Goal: Book appointment/travel/reservation

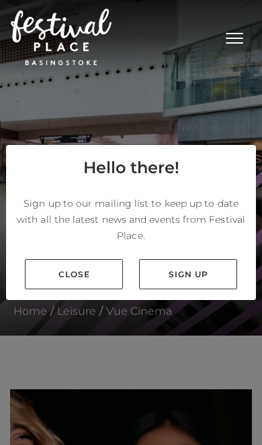
click at [91, 289] on link "Close" at bounding box center [74, 274] width 98 height 30
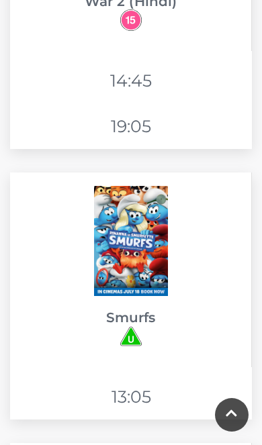
scroll to position [3080, 0]
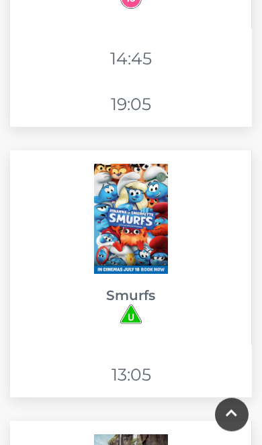
click at [235, 187] on div "Smurfs" at bounding box center [131, 247] width 242 height 195
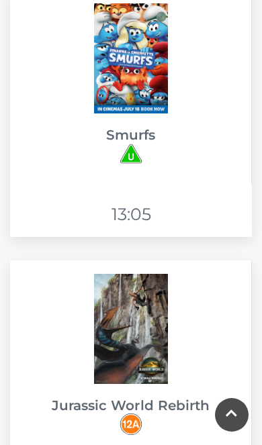
scroll to position [3241, 0]
click at [138, 274] on img at bounding box center [131, 329] width 74 height 110
click at [152, 276] on img at bounding box center [131, 329] width 74 height 110
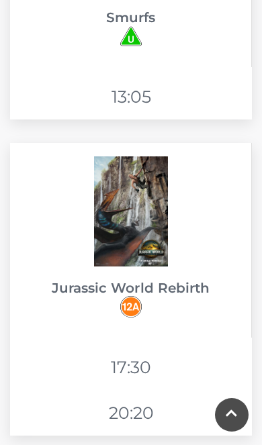
scroll to position [3417, 0]
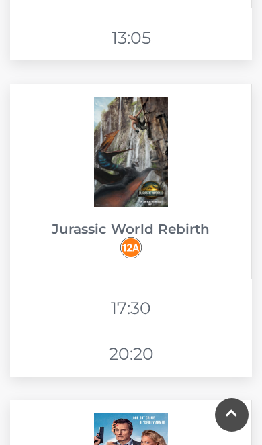
click at [128, 169] on img at bounding box center [131, 152] width 74 height 110
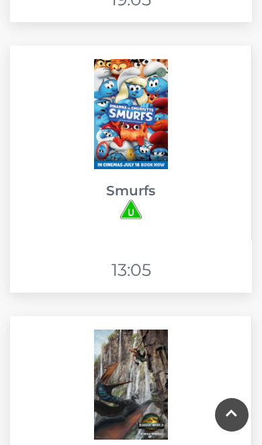
scroll to position [3107, 0]
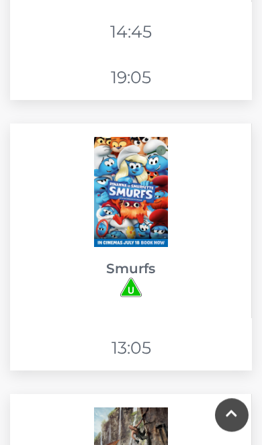
click at [140, 172] on img at bounding box center [131, 192] width 74 height 110
click at [136, 332] on li "13:05" at bounding box center [130, 348] width 47 height 32
click at [141, 191] on img at bounding box center [131, 192] width 74 height 110
click at [150, 191] on img at bounding box center [131, 192] width 74 height 110
click at [154, 188] on img at bounding box center [131, 192] width 74 height 110
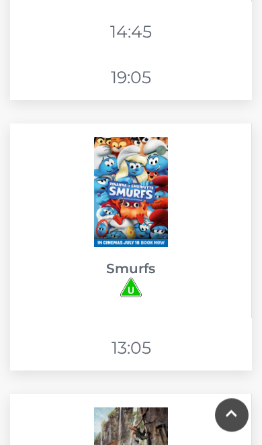
click at [167, 184] on img at bounding box center [131, 192] width 74 height 110
click at [143, 192] on img at bounding box center [131, 192] width 74 height 110
click at [158, 185] on img at bounding box center [131, 192] width 74 height 110
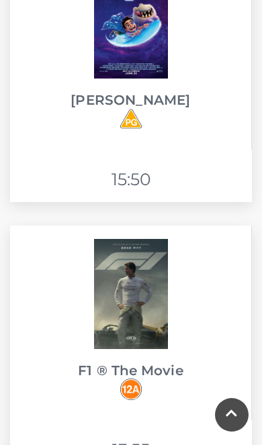
scroll to position [2380, 0]
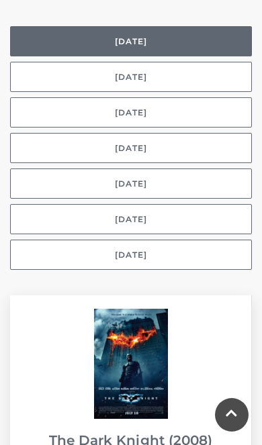
scroll to position [1250, 0]
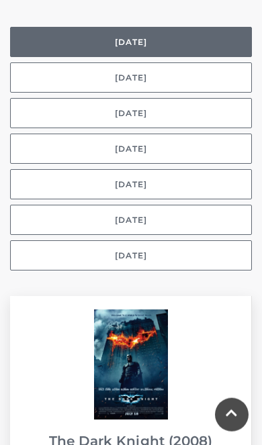
click at [172, 34] on button "Selected day [DATE]" at bounding box center [131, 42] width 242 height 30
click at [180, 27] on button "Selected day [DATE]" at bounding box center [131, 42] width 242 height 30
click at [161, 62] on button "[DATE]" at bounding box center [131, 77] width 242 height 30
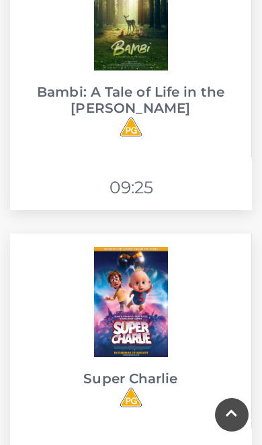
scroll to position [2571, 0]
